Goal: Find specific page/section: Find specific page/section

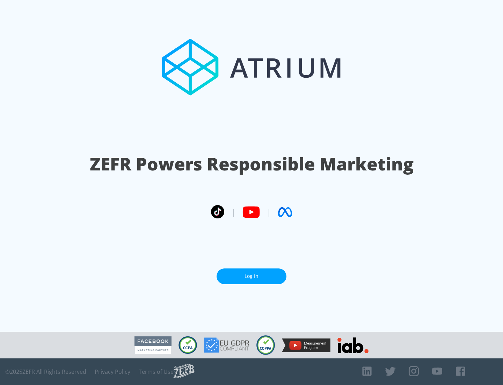
click at [252, 273] on link "Log In" at bounding box center [252, 276] width 70 height 16
